Goal: Information Seeking & Learning: Check status

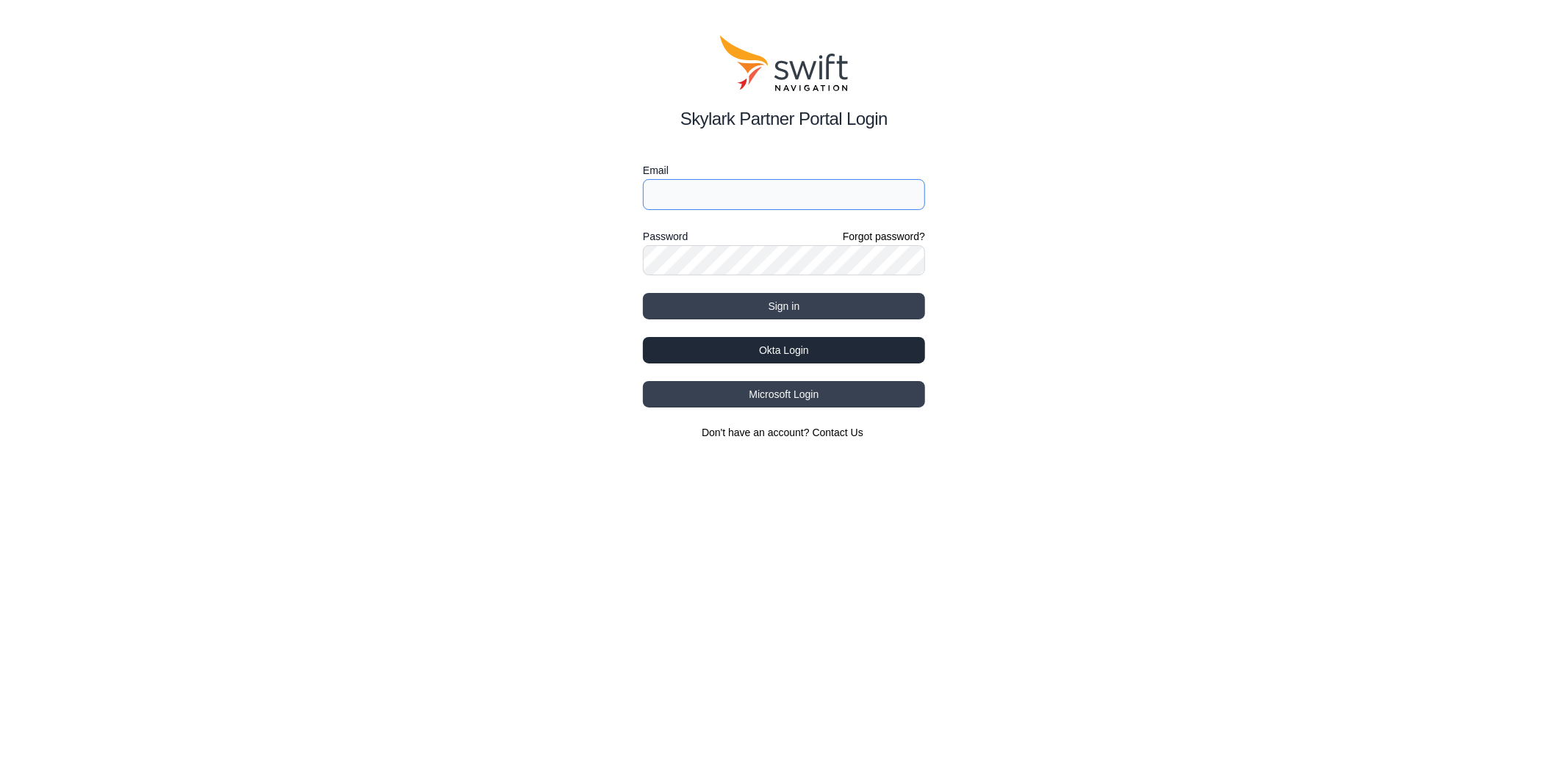
type input "bo.du@swift-nav.com"
click at [814, 353] on button "Okta Login" at bounding box center [784, 350] width 282 height 27
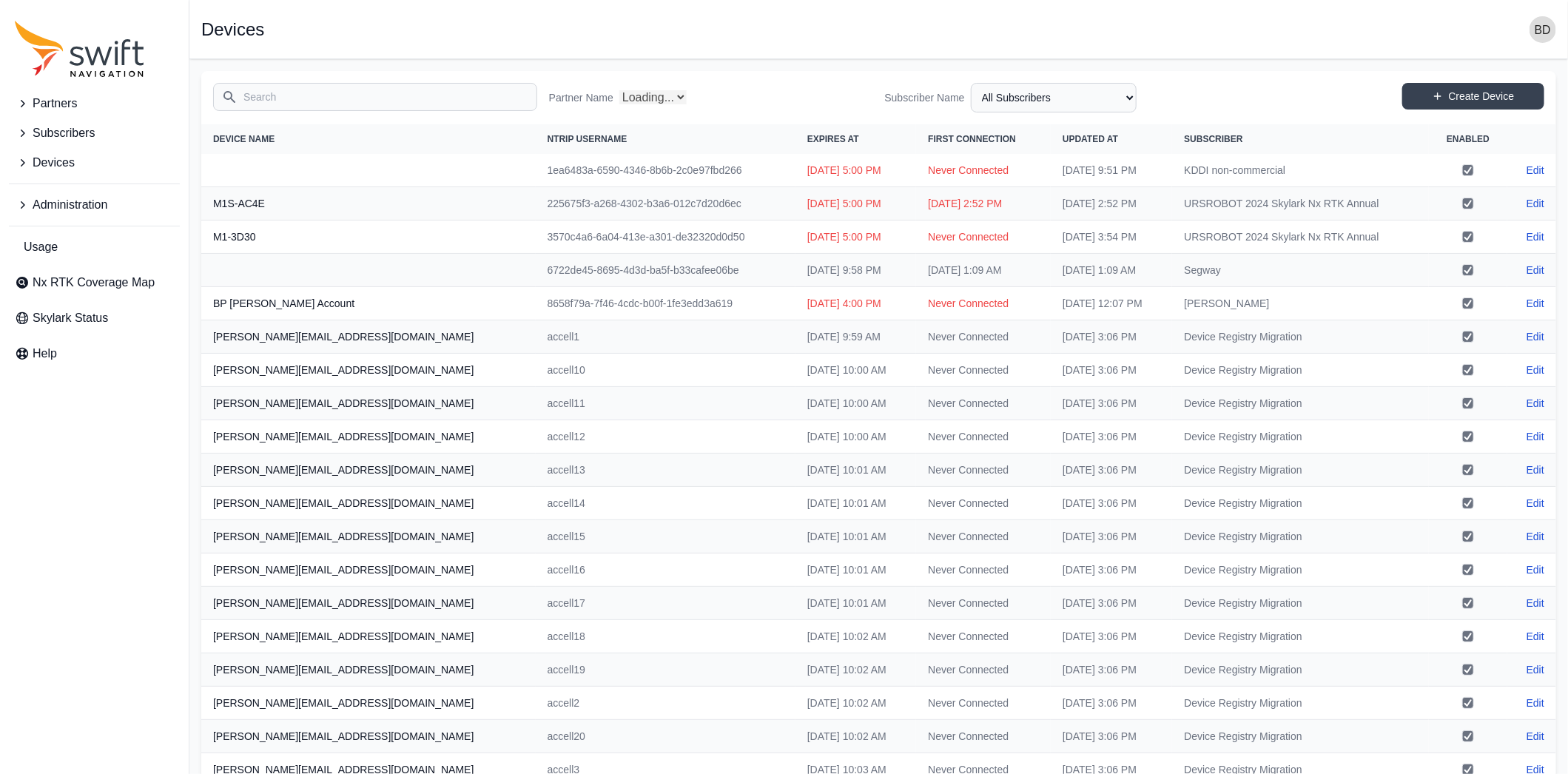
click at [279, 95] on input "Search" at bounding box center [375, 96] width 324 height 28
select select "Partner Name"
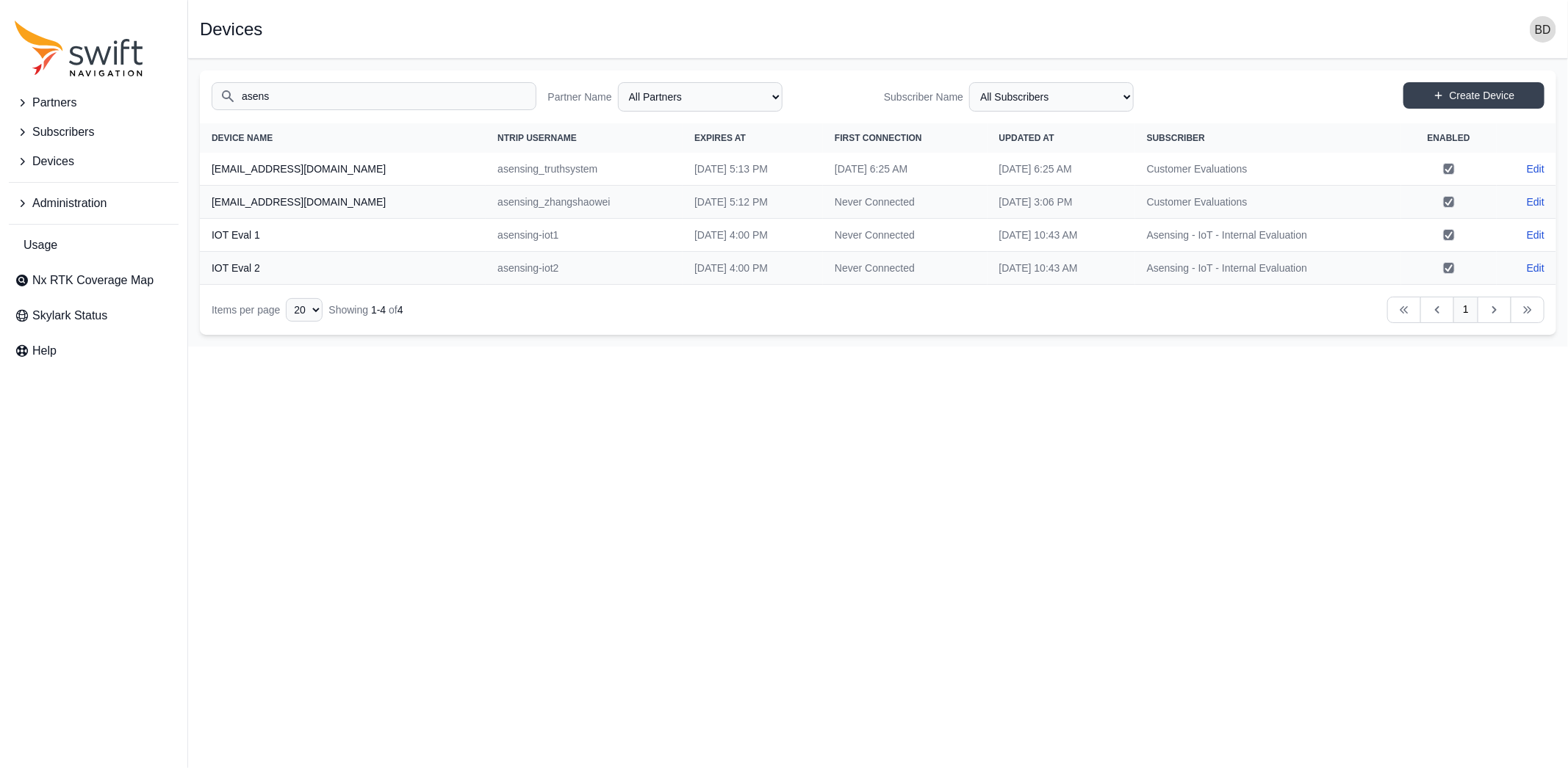
type input "asens"
click at [247, 234] on th "IOT Eval 1" at bounding box center [342, 235] width 286 height 33
drag, startPoint x: 270, startPoint y: 235, endPoint x: 210, endPoint y: 236, distance: 60.0
click at [210, 236] on th "IOT Eval 1" at bounding box center [342, 235] width 286 height 33
click at [21, 168] on icon "Sidenav" at bounding box center [23, 162] width 15 height 15
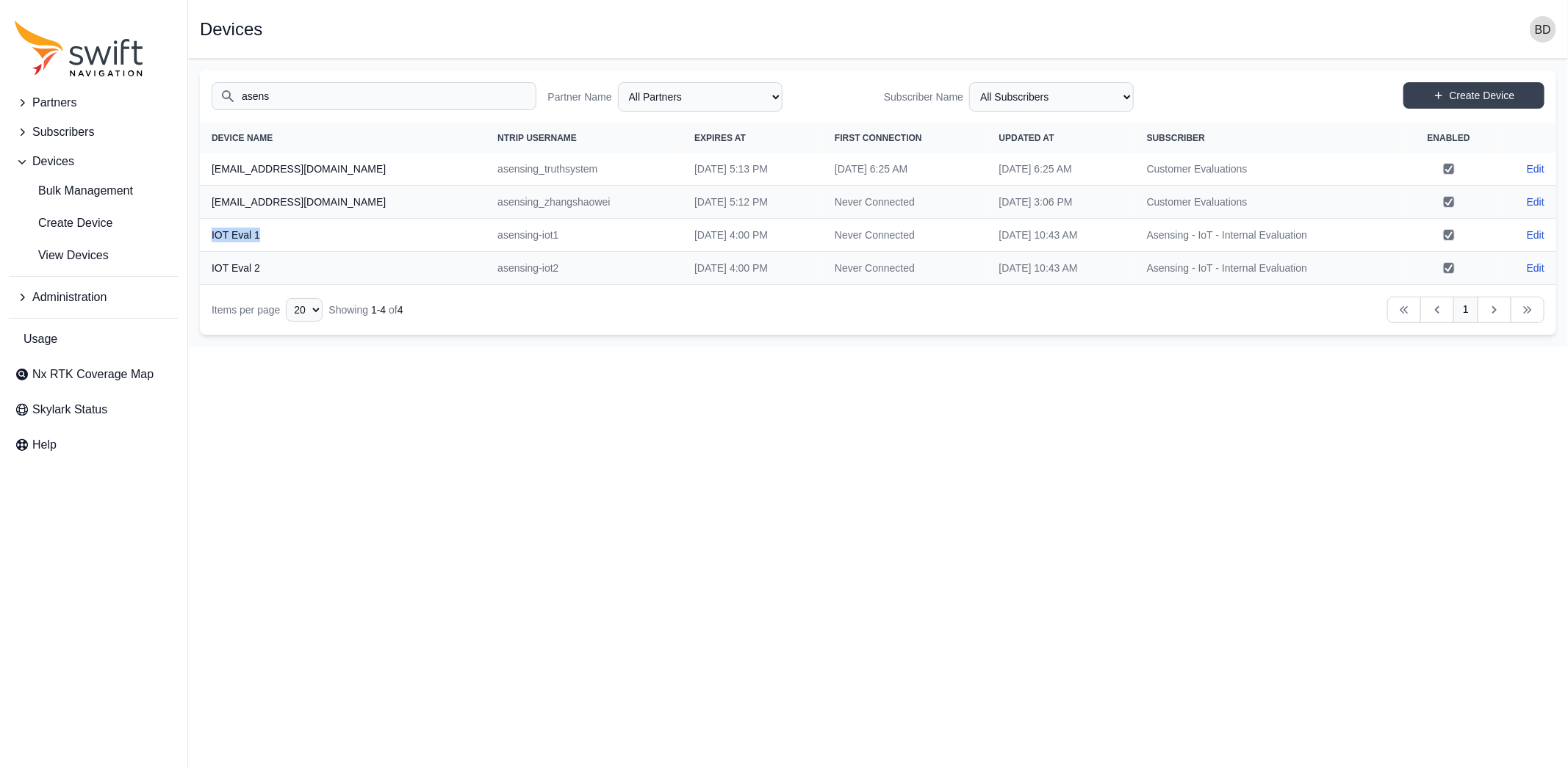
click at [27, 130] on icon "Sidenav" at bounding box center [23, 132] width 15 height 15
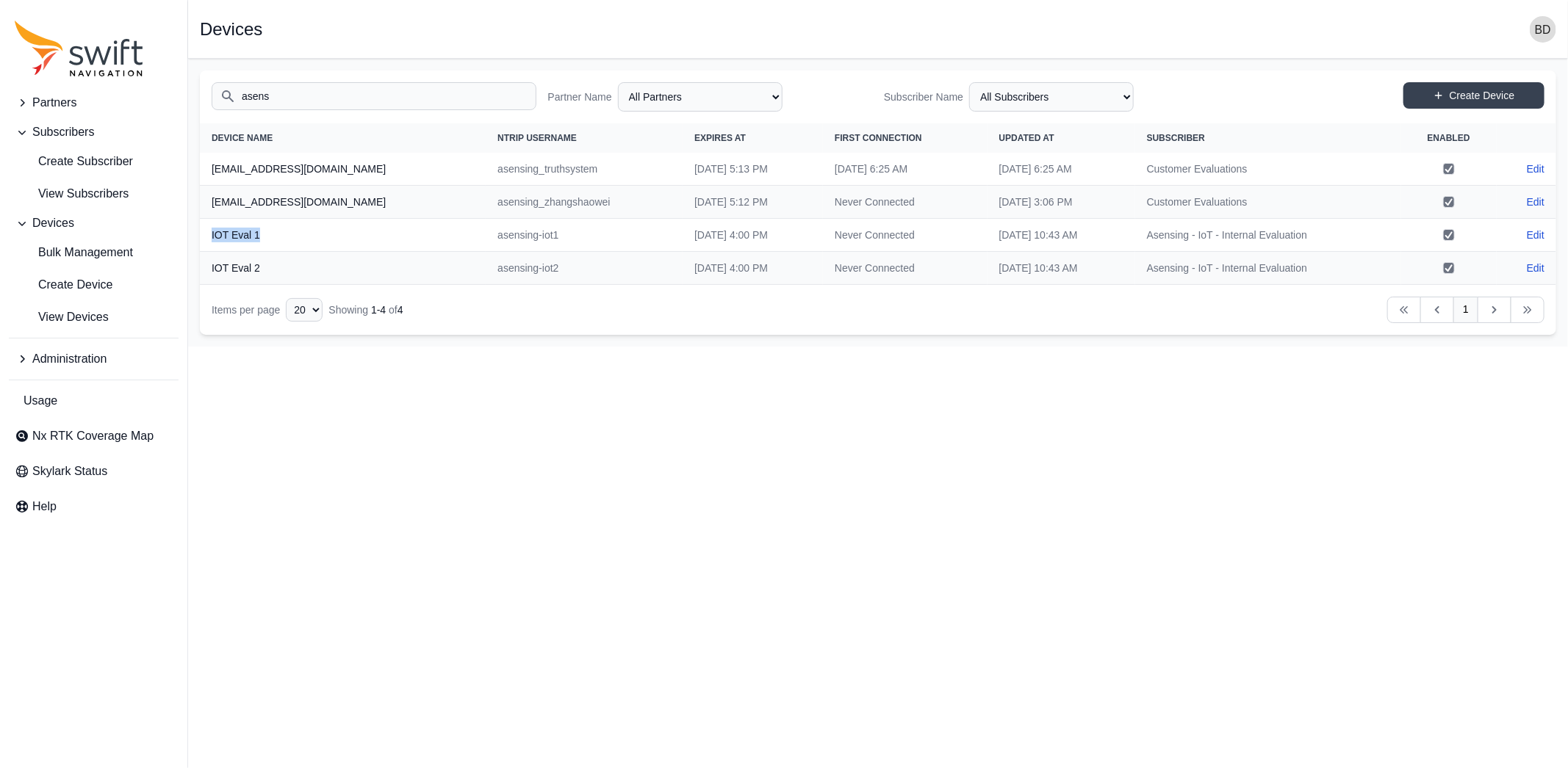
click at [278, 232] on th "IOT Eval 1" at bounding box center [342, 235] width 286 height 33
click at [87, 195] on span "View Subscribers" at bounding box center [72, 194] width 114 height 18
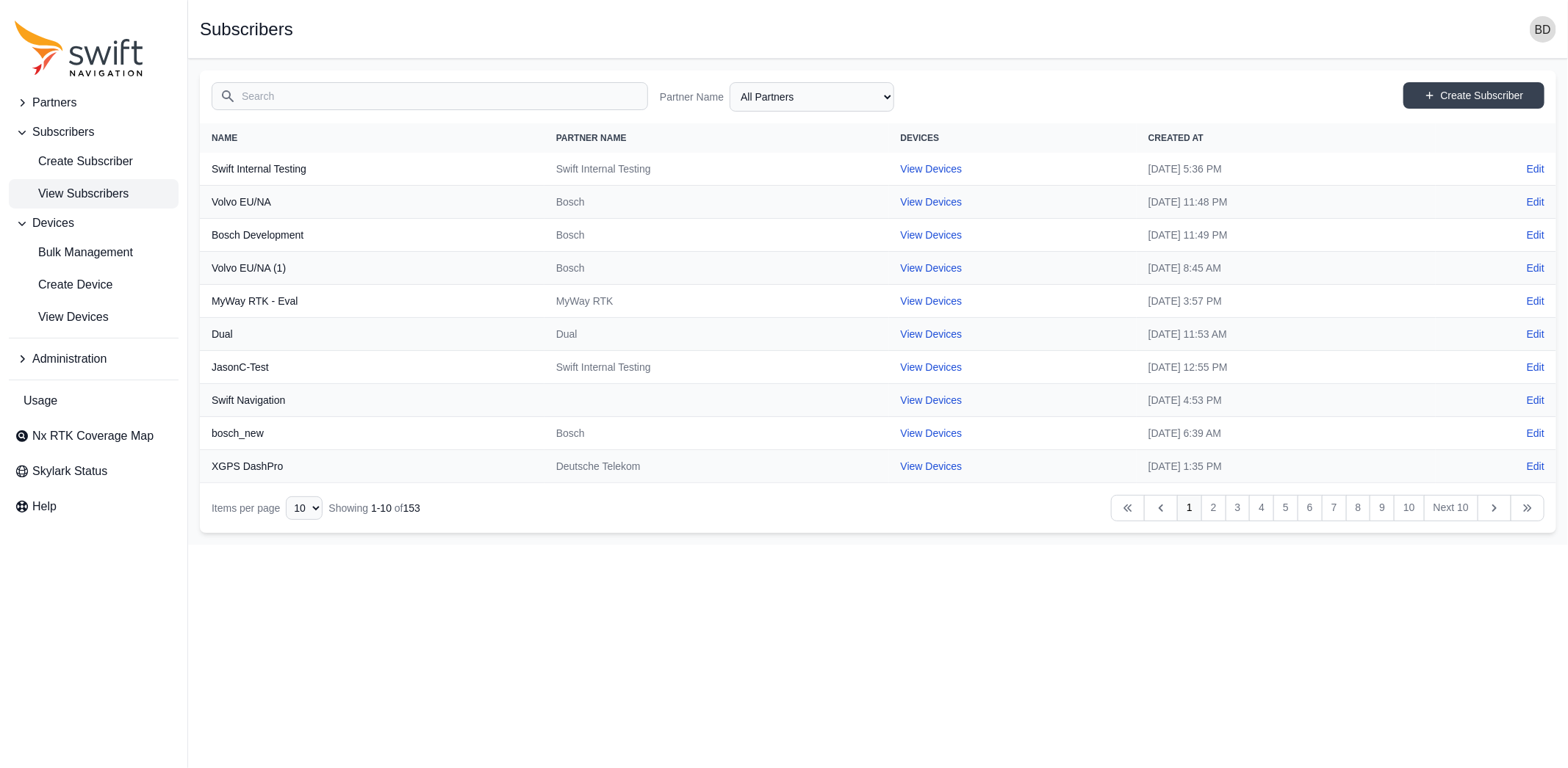
click at [340, 91] on input "Search" at bounding box center [429, 96] width 436 height 28
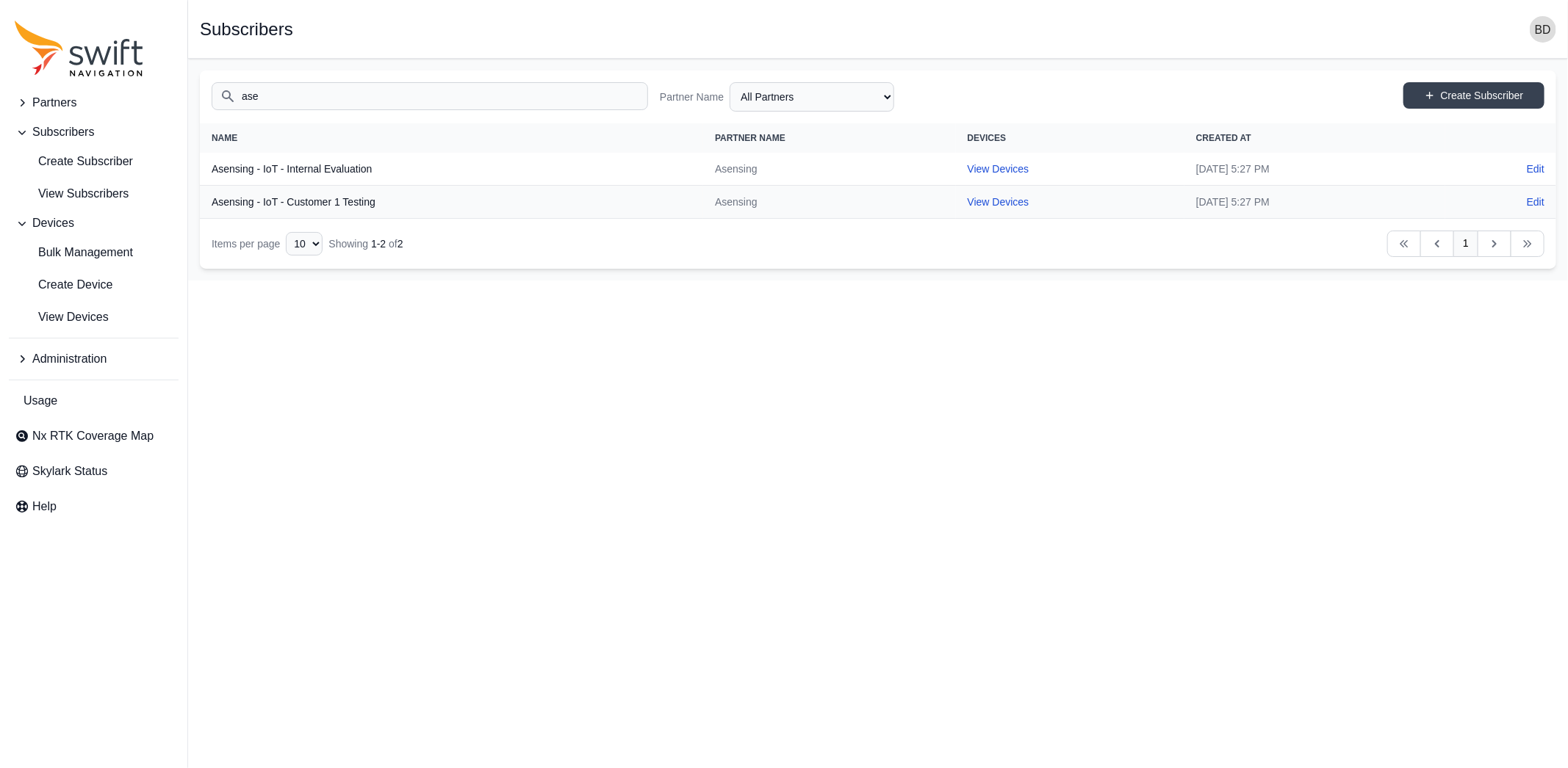
click at [747, 280] on html "Partners Subscribers Create Subscriber View Subscribers Devices Bulk Management…" at bounding box center [784, 140] width 1568 height 281
click at [107, 193] on span "View Subscribers" at bounding box center [72, 194] width 114 height 18
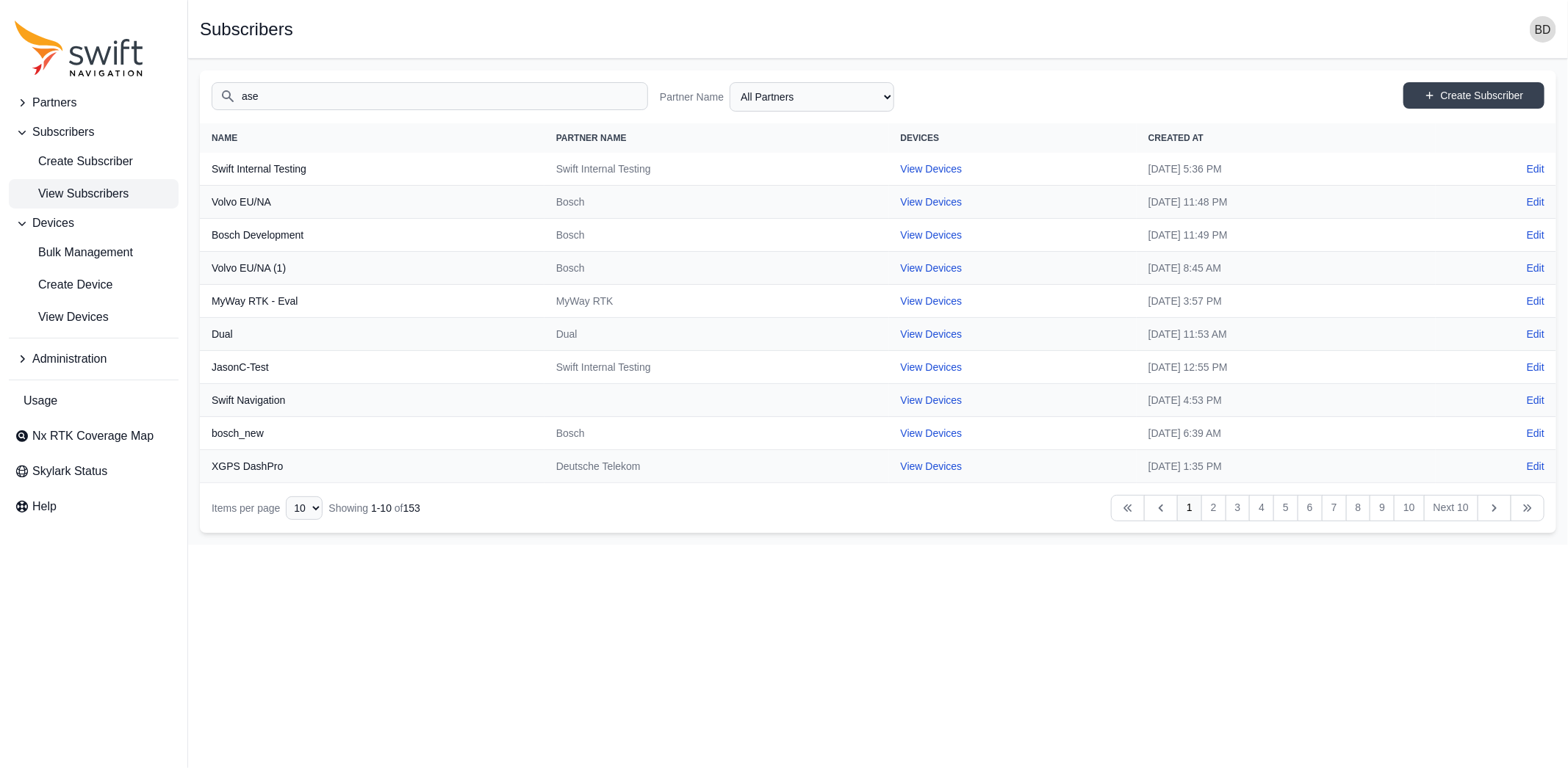
click at [329, 95] on input "ase" at bounding box center [429, 96] width 436 height 28
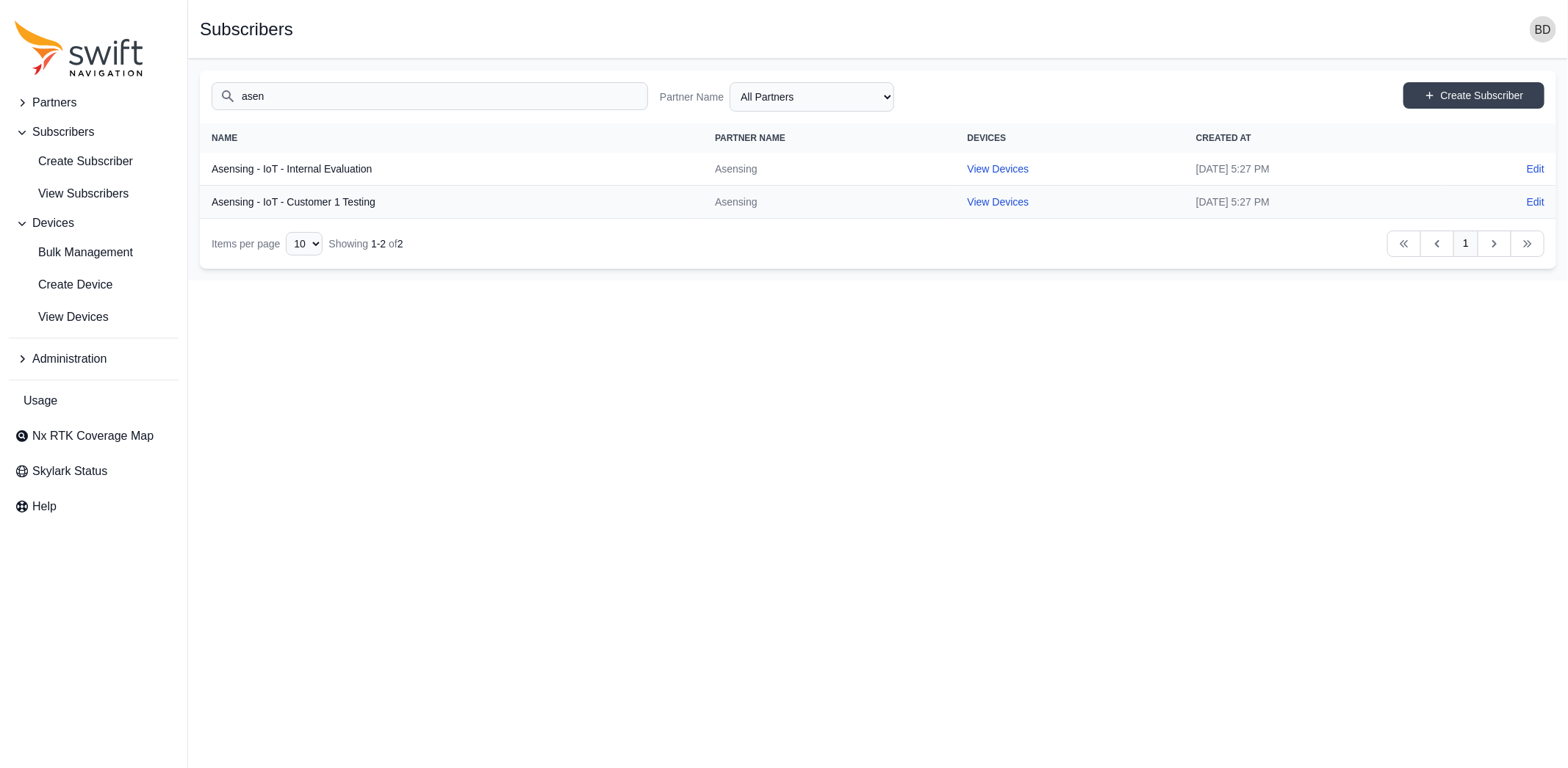
type input "asen"
drag, startPoint x: 928, startPoint y: 160, endPoint x: 910, endPoint y: 166, distance: 19.0
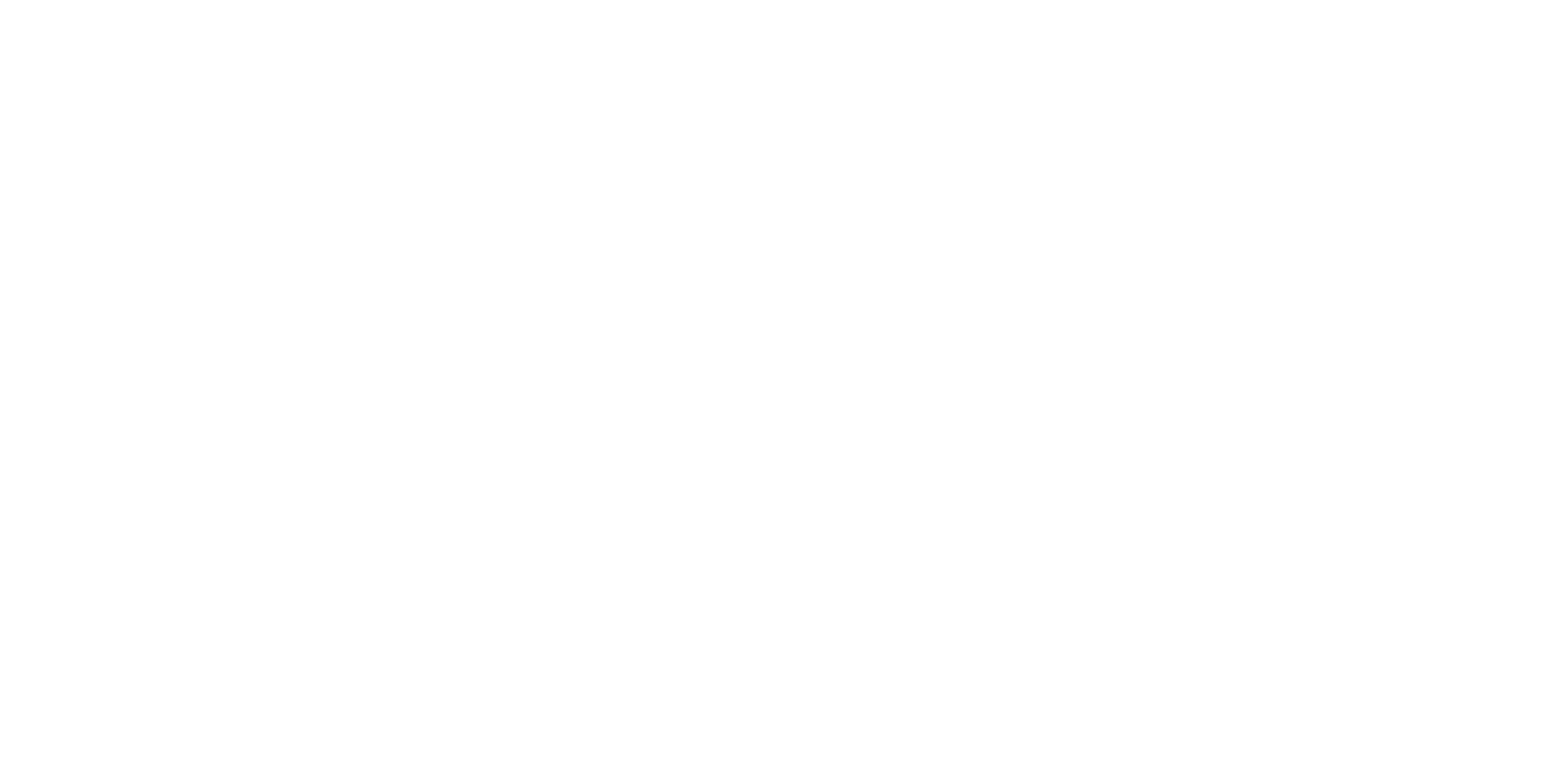
select select "6a7cd107-d401-45e7-8e60-f64138023063"
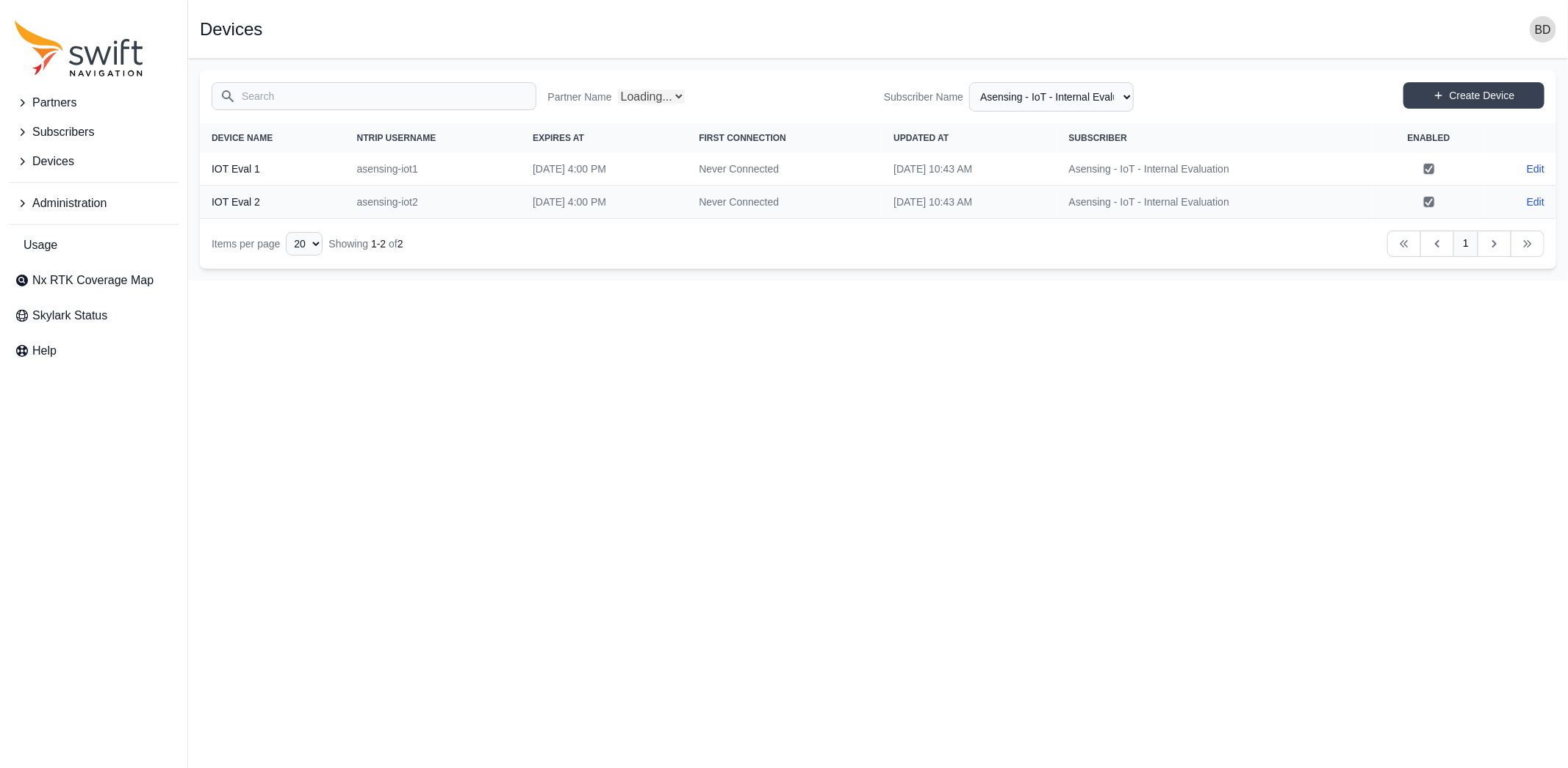
select select "Partner Name"
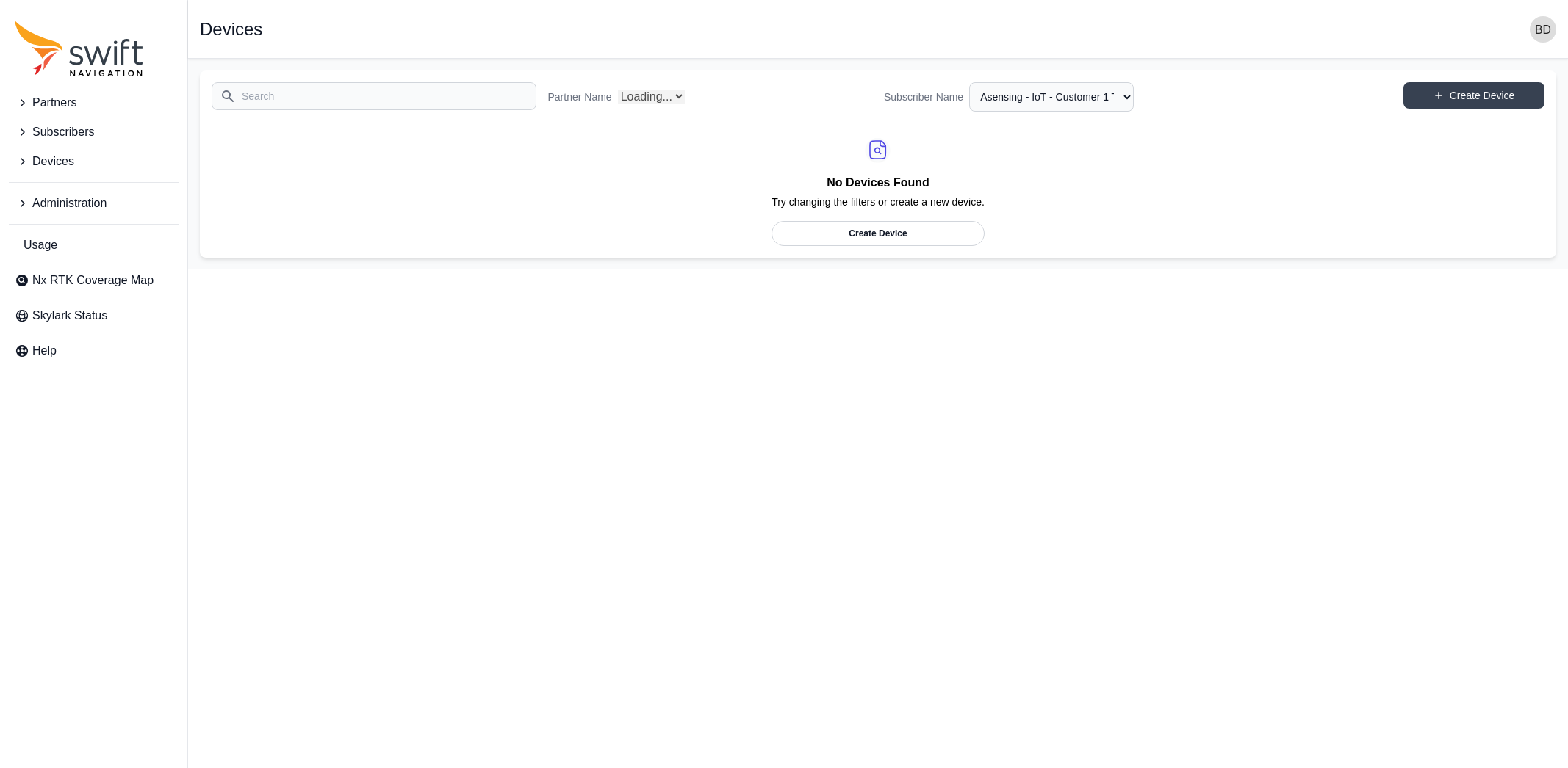
select select "48355dba-4b92-4cce-b985-95110431a704"
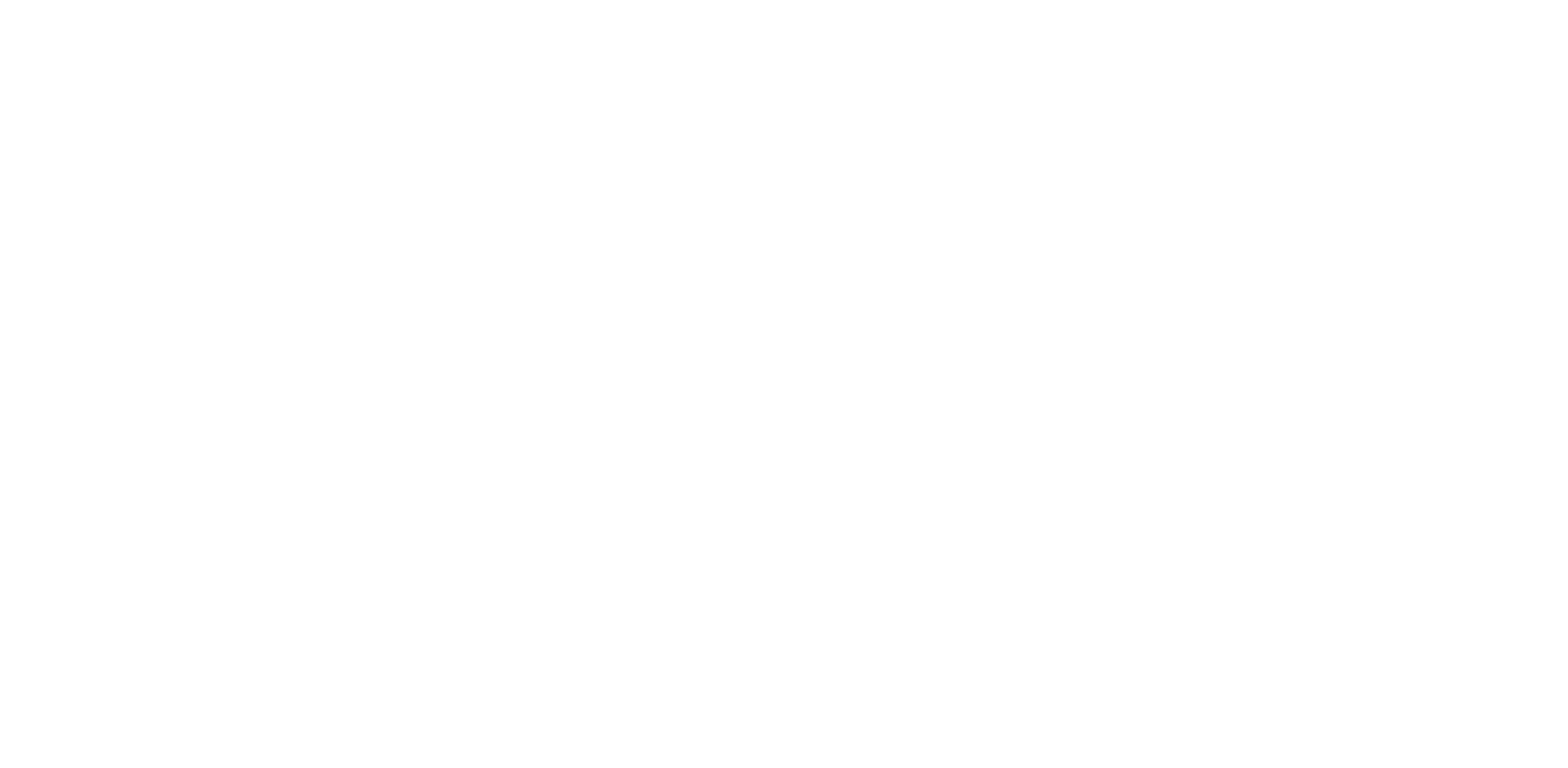
select select "6a7cd107-d401-45e7-8e60-f64138023063"
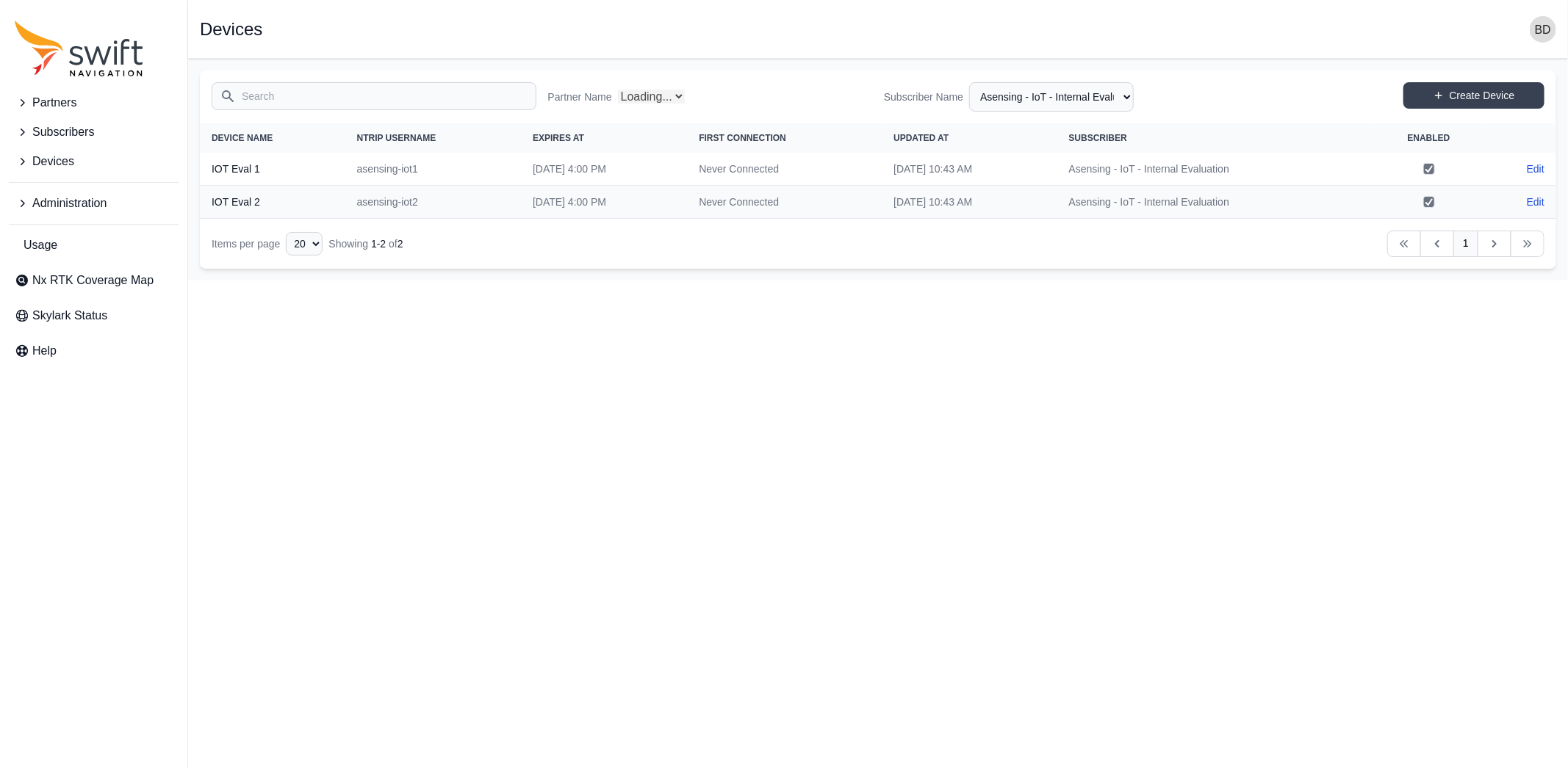
select select "Partner Name"
click at [69, 103] on span "Partners" at bounding box center [55, 102] width 44 height 18
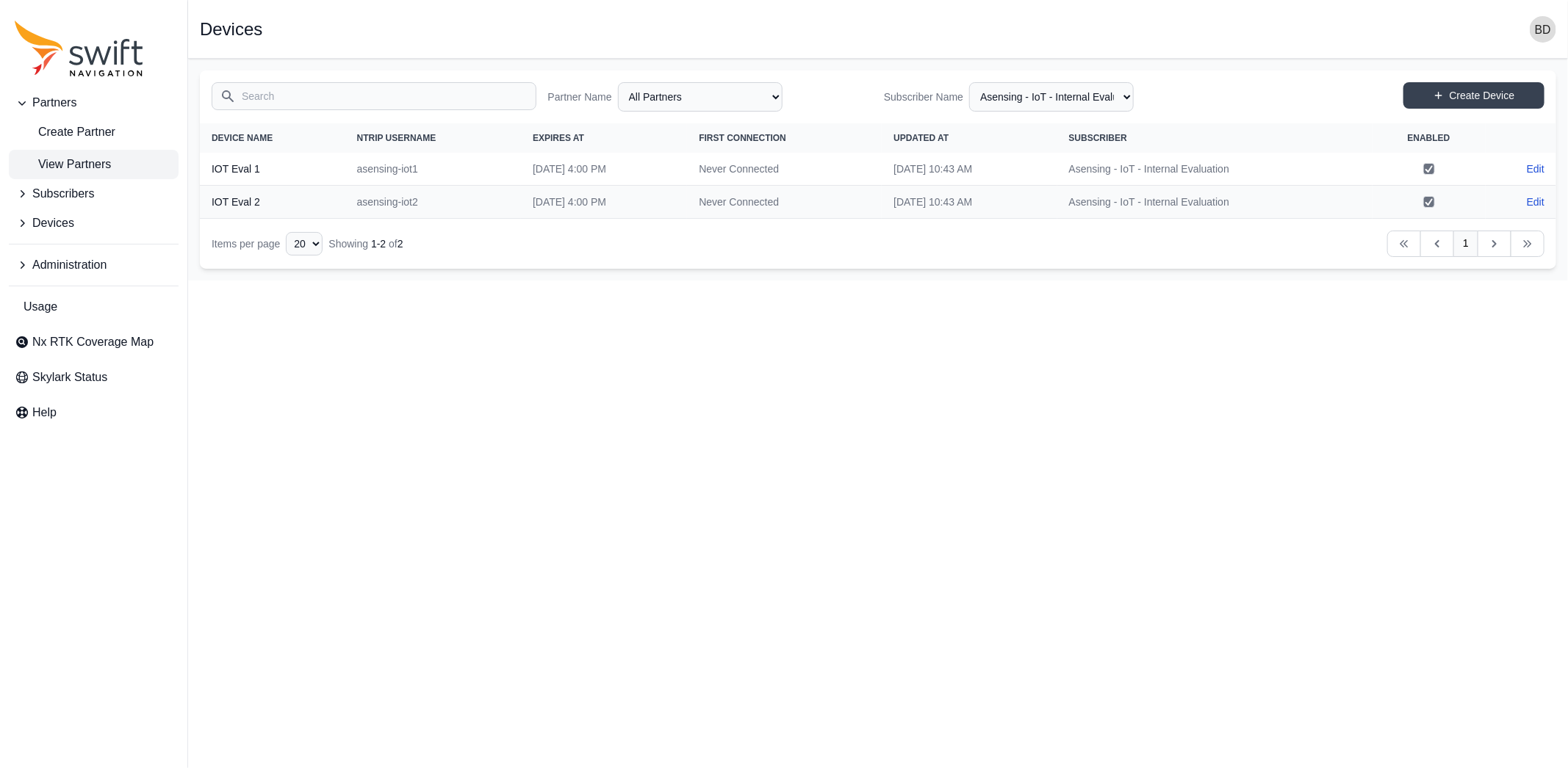
click at [96, 158] on span "View Partners" at bounding box center [63, 164] width 96 height 18
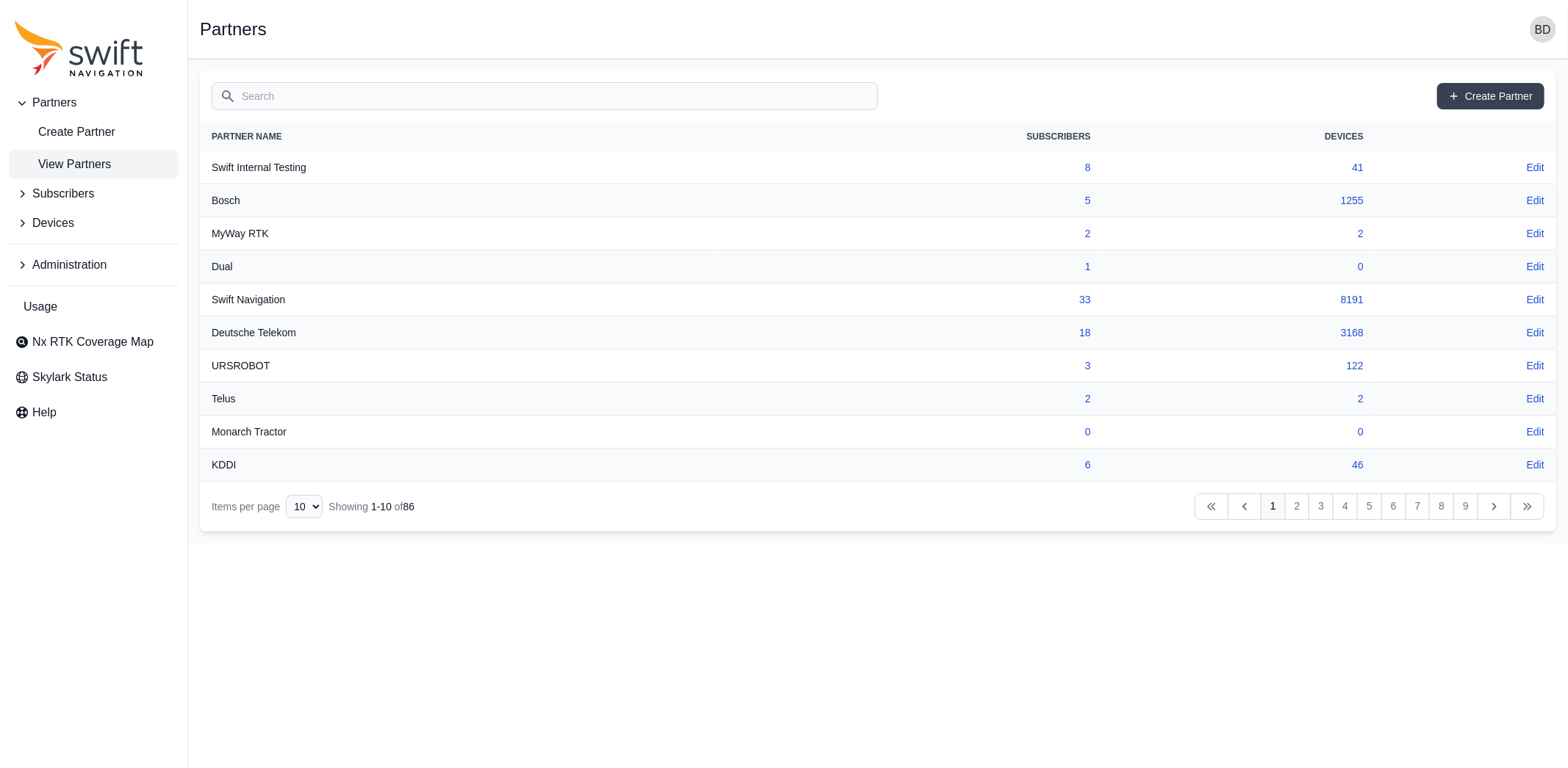
click at [327, 88] on input "Search" at bounding box center [544, 96] width 667 height 28
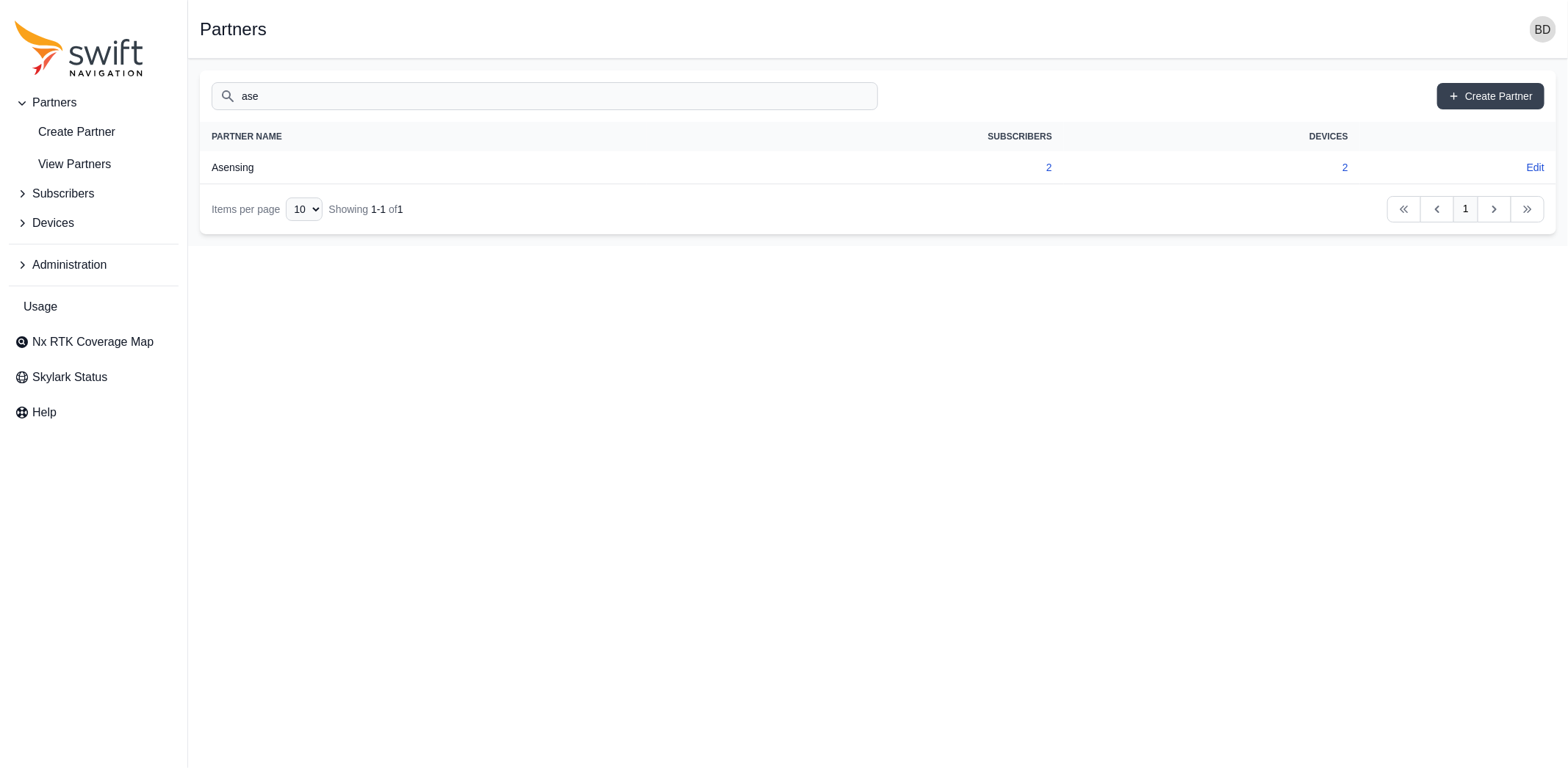
type input "ase"
click at [1053, 169] on td "2" at bounding box center [855, 167] width 418 height 33
click at [1050, 169] on link "2" at bounding box center [1049, 168] width 6 height 12
select select "3242df4b-645c-4dff-8e6f-791d07065311"
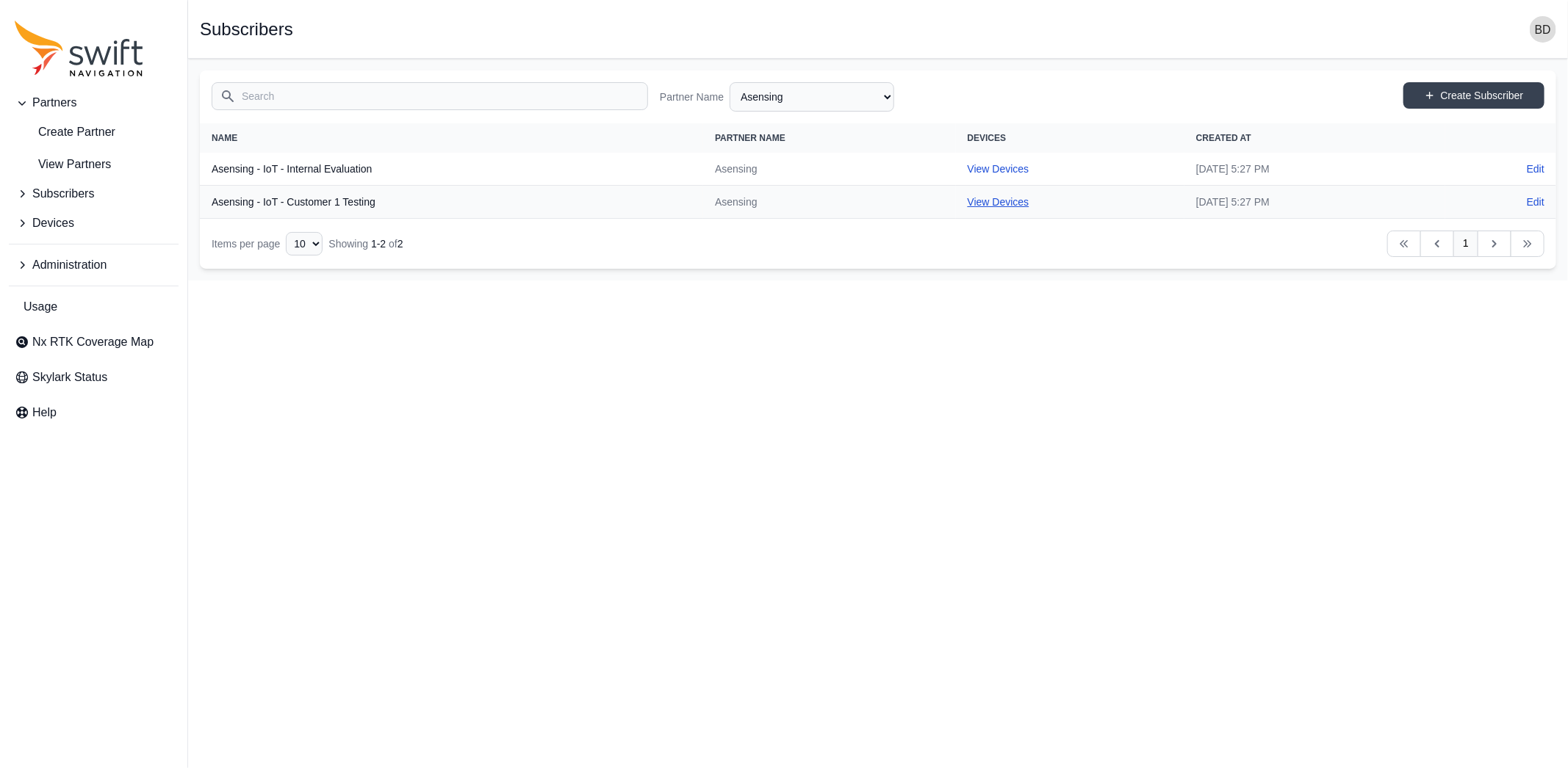
click at [968, 202] on link "View Devices" at bounding box center [999, 202] width 62 height 12
select select "48355dba-4b92-4cce-b985-95110431a704"
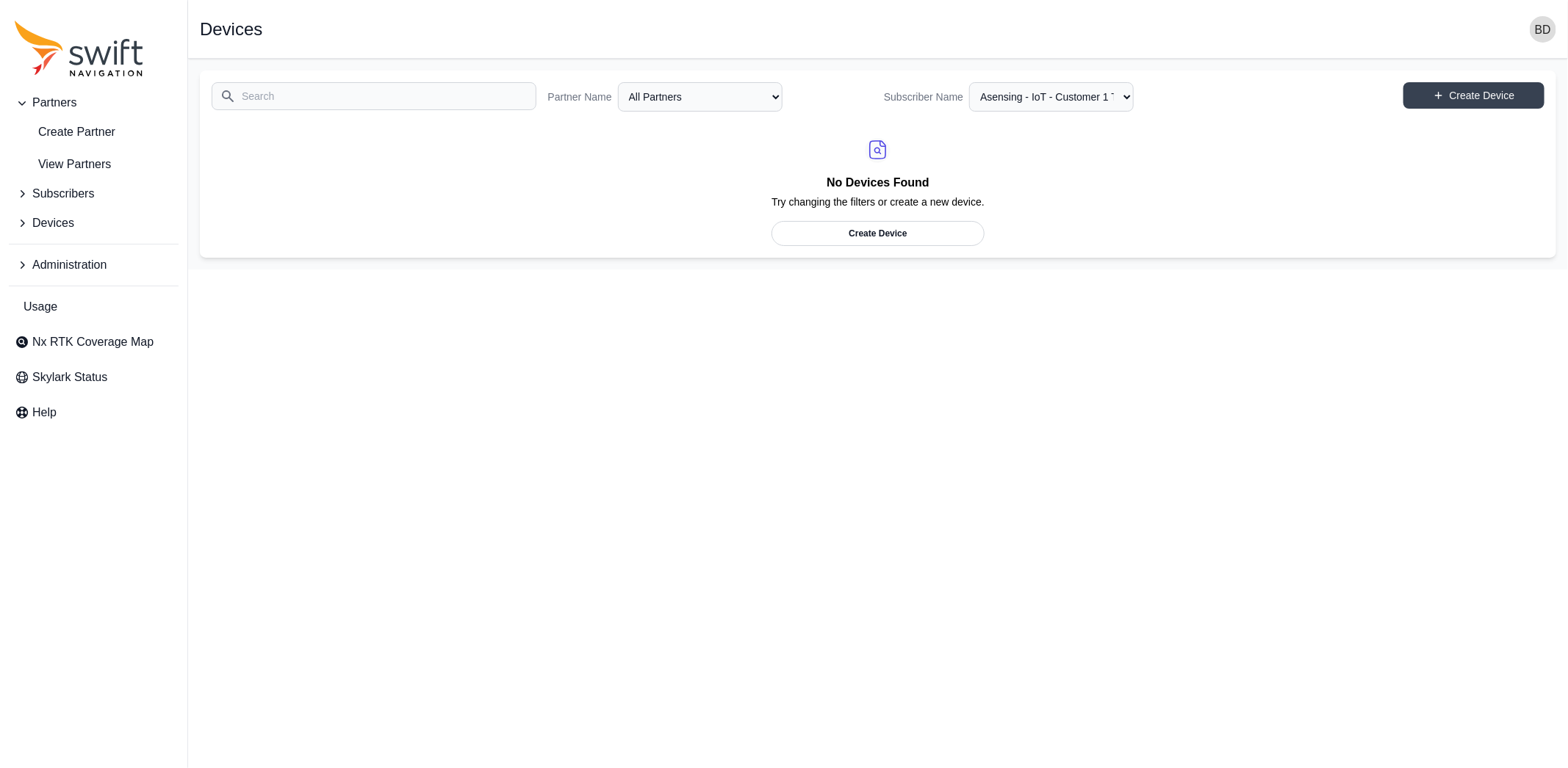
select select "3242df4b-645c-4dff-8e6f-791d07065311"
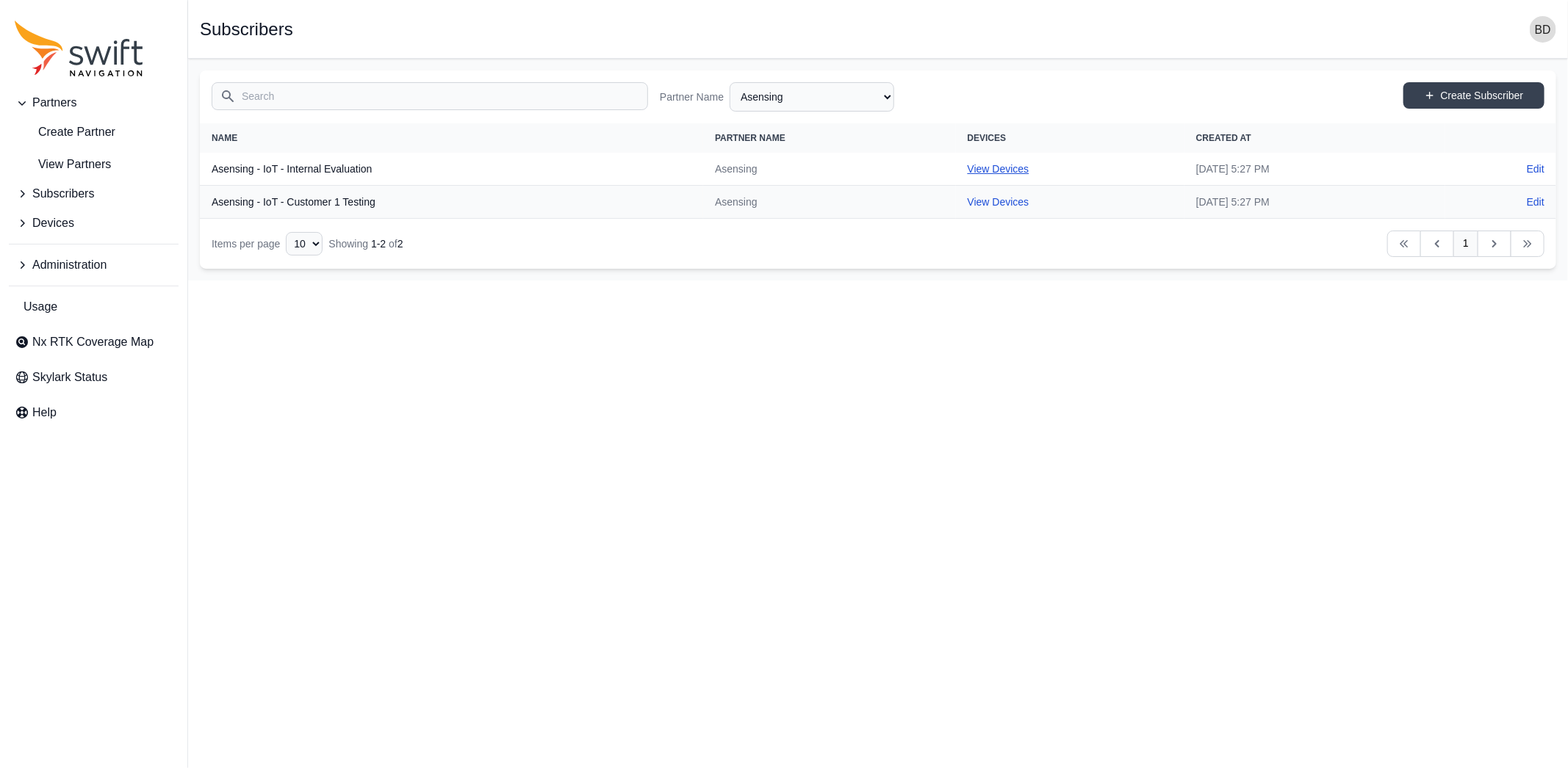
click at [968, 163] on link "View Devices" at bounding box center [999, 169] width 62 height 12
select select "6a7cd107-d401-45e7-8e60-f64138023063"
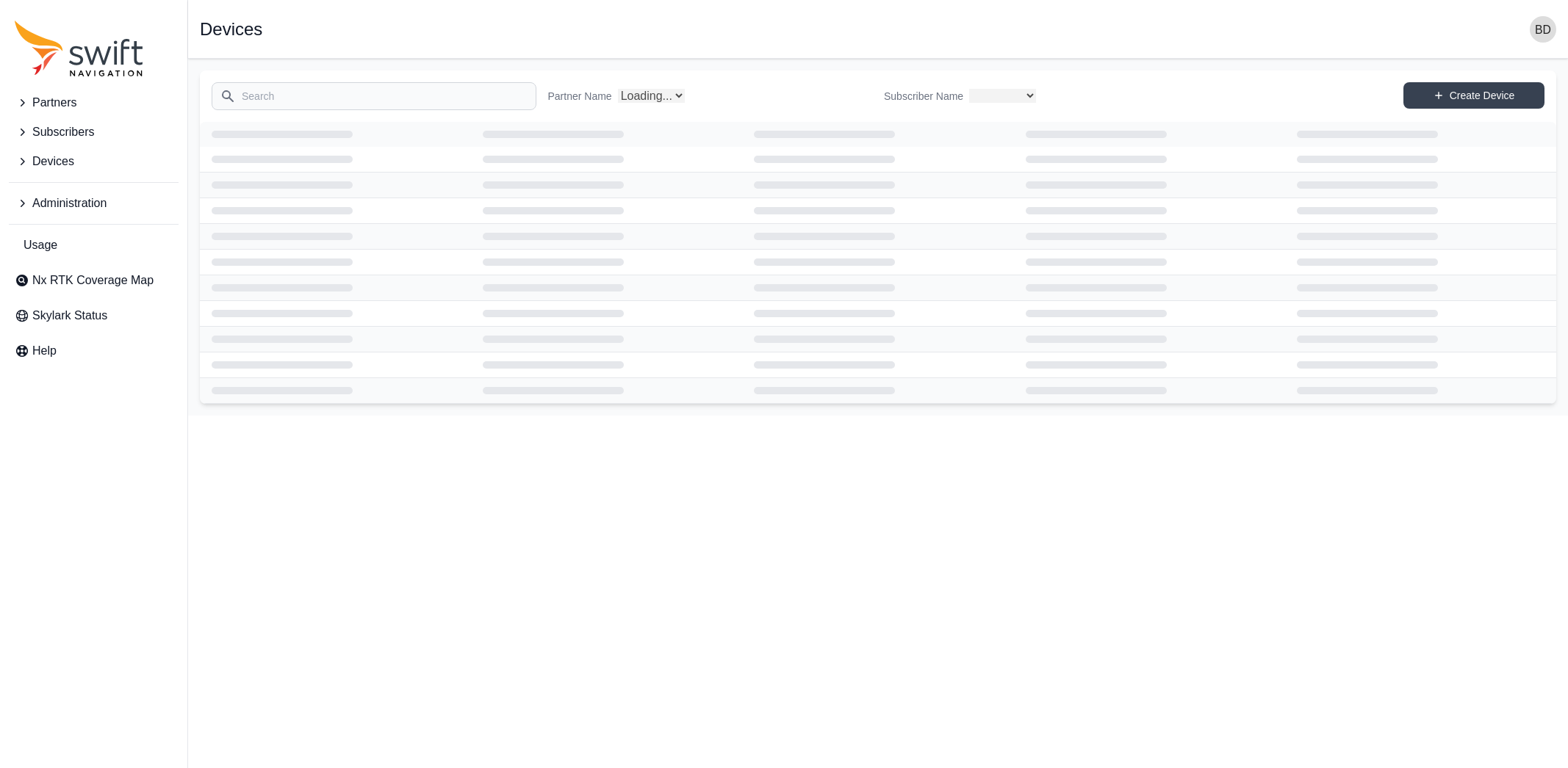
select select "48355dba-4b92-4cce-b985-95110431a704"
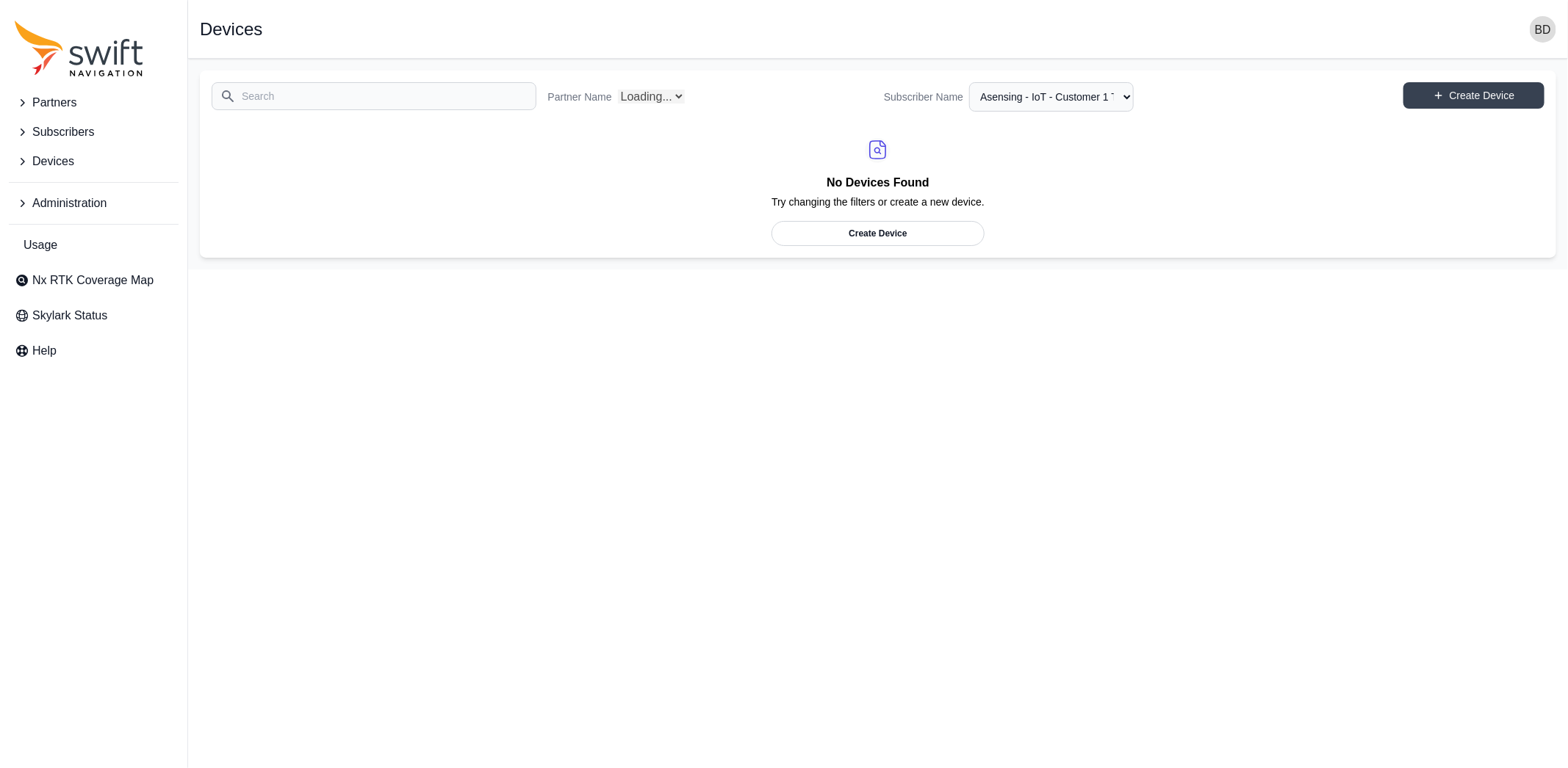
select select "Partner Name"
